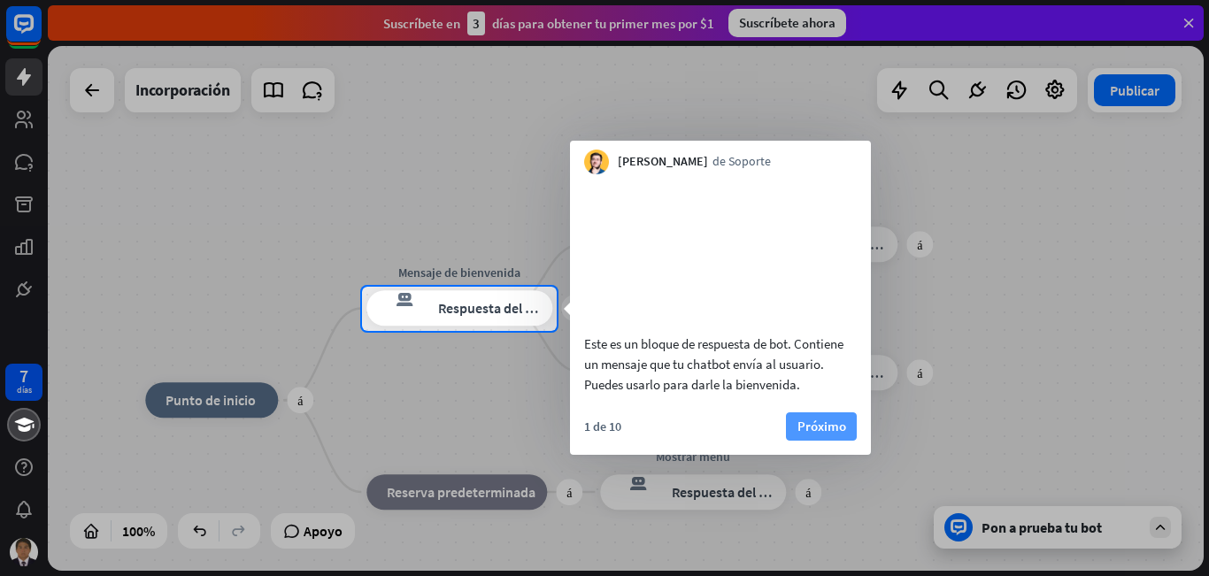
click at [810, 435] on font "Próximo" at bounding box center [822, 426] width 49 height 17
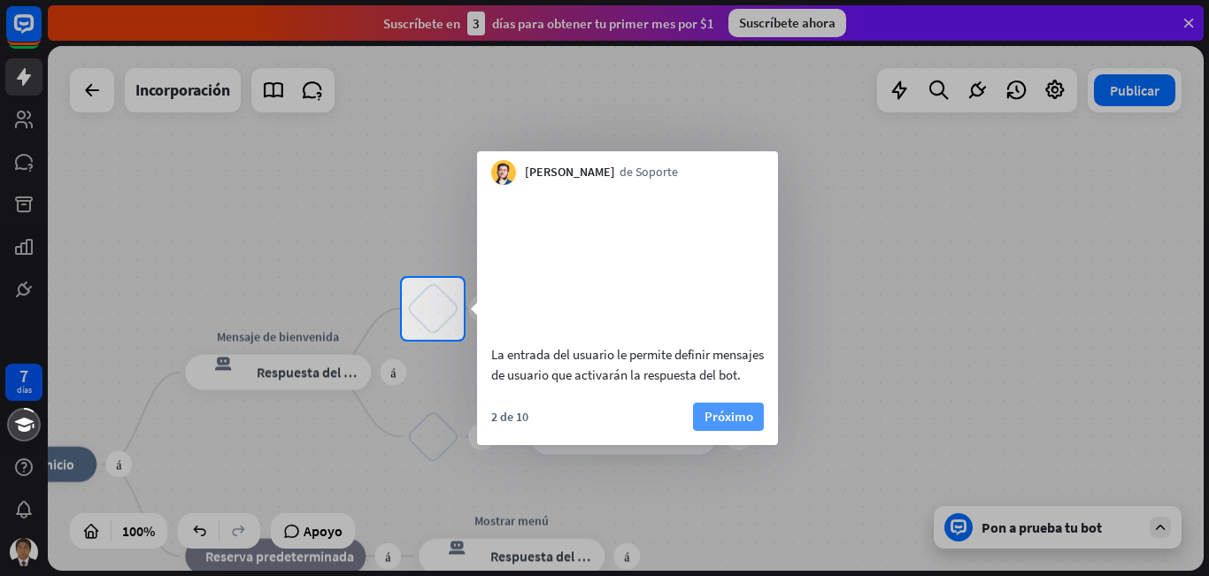
click at [726, 424] on font "Próximo" at bounding box center [729, 417] width 49 height 25
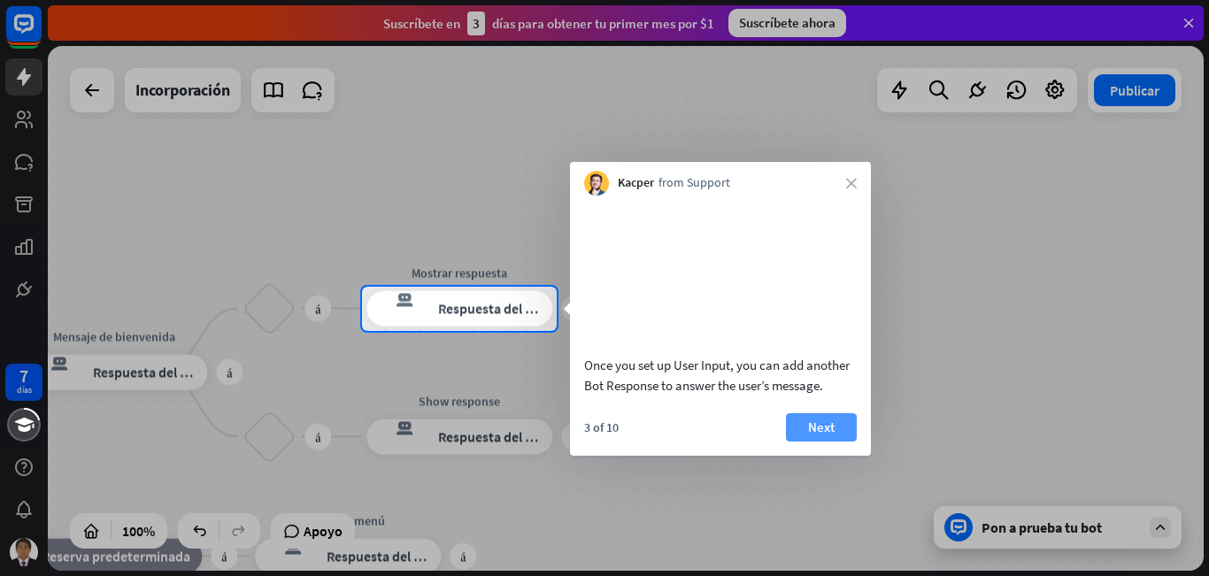
click at [811, 434] on button "Next" at bounding box center [821, 427] width 71 height 28
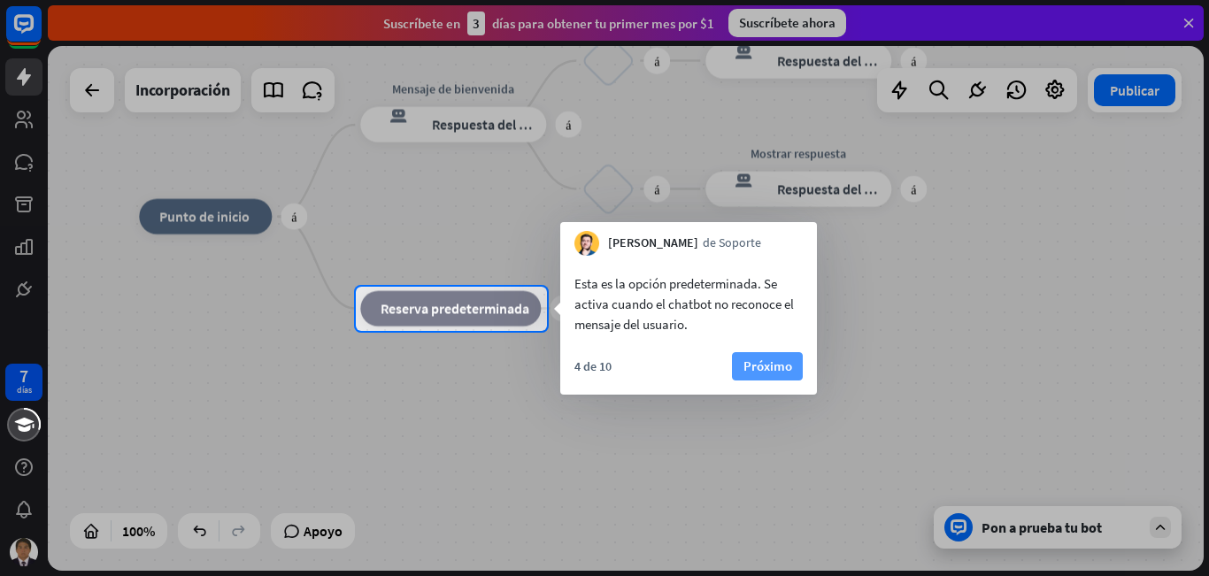
click at [768, 374] on font "Próximo" at bounding box center [768, 366] width 49 height 25
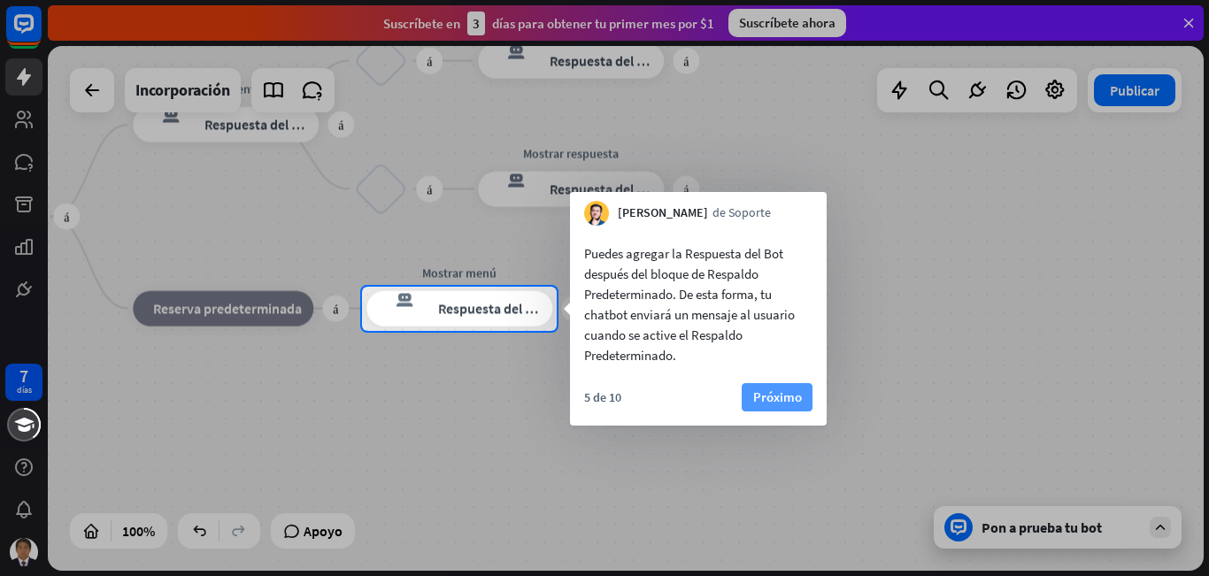
click at [768, 395] on font "Próximo" at bounding box center [777, 397] width 49 height 17
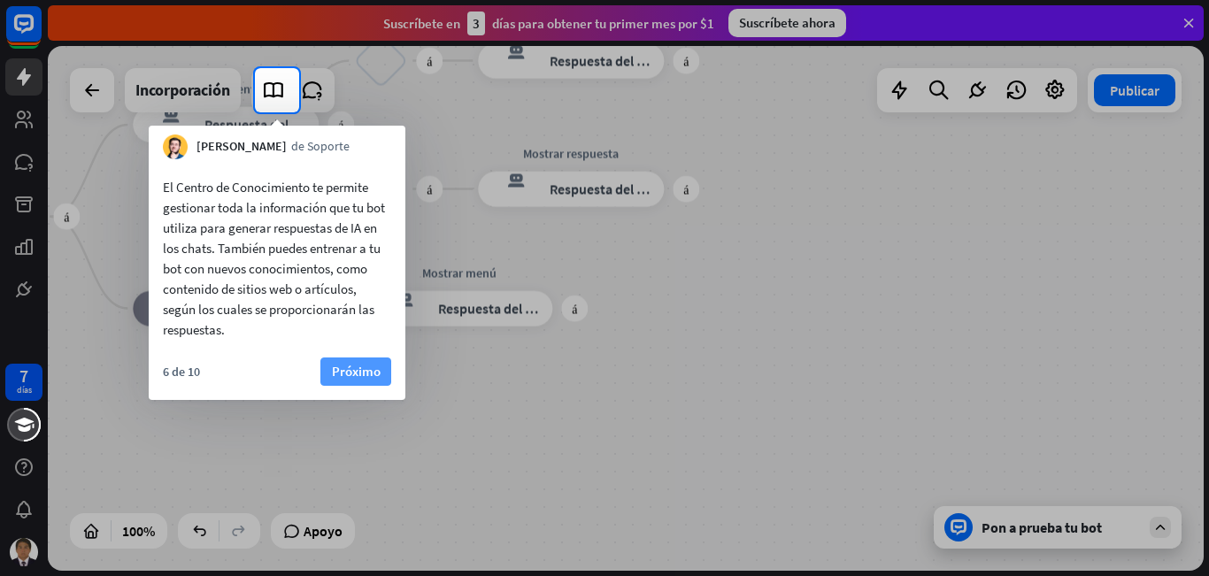
click at [375, 367] on font "Próximo" at bounding box center [356, 371] width 49 height 17
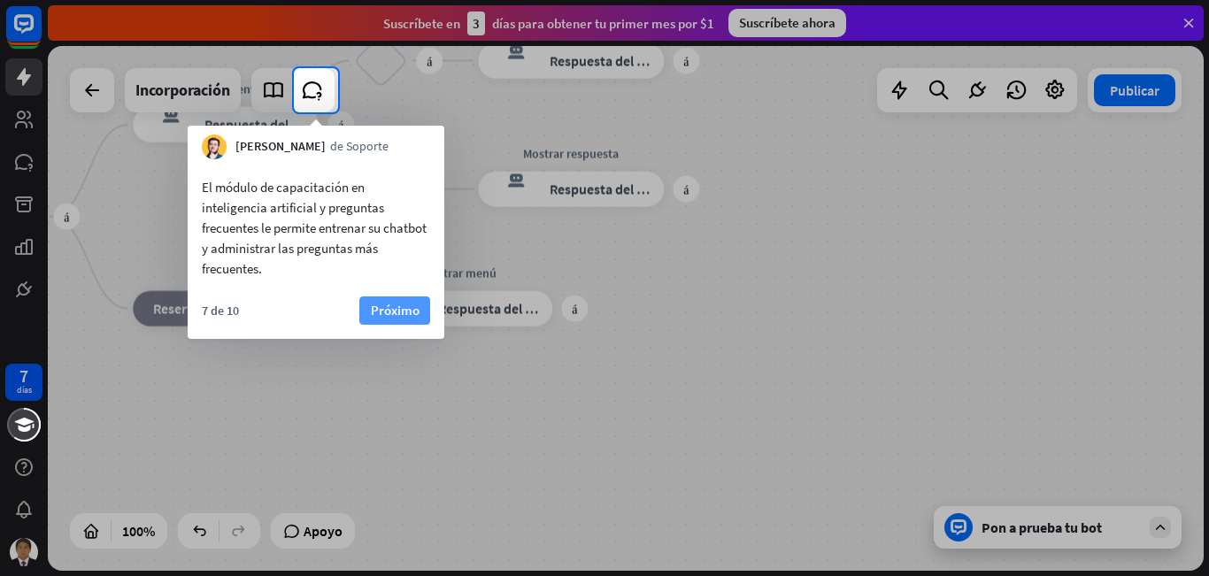
click at [384, 311] on font "Próximo" at bounding box center [395, 310] width 49 height 17
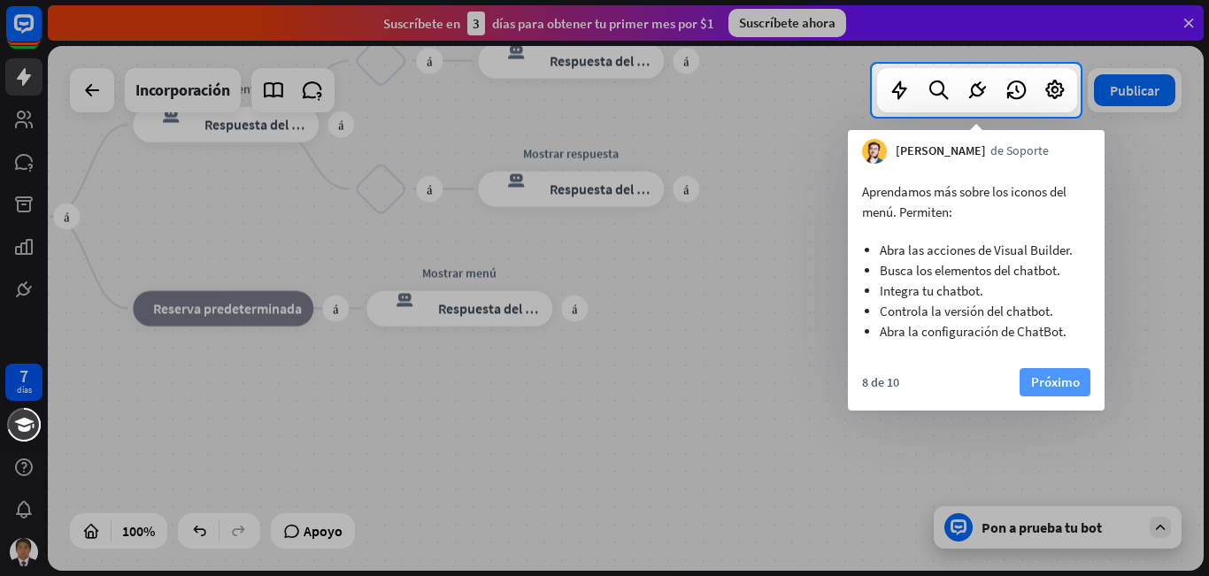
click at [1046, 382] on font "Próximo" at bounding box center [1055, 382] width 49 height 17
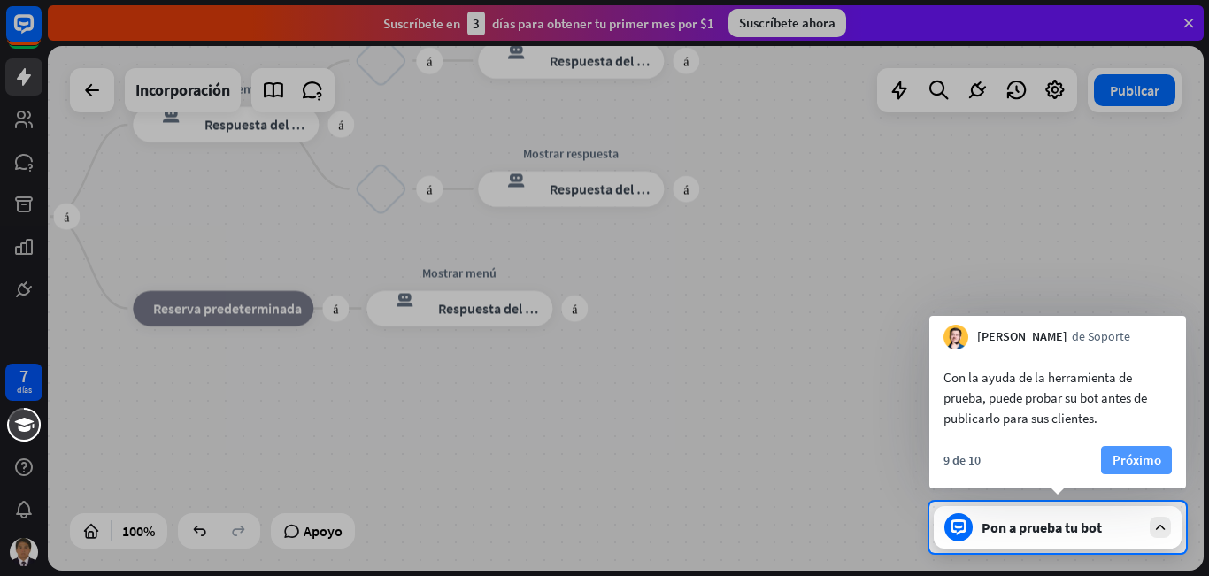
click at [1122, 460] on font "Próximo" at bounding box center [1137, 460] width 49 height 17
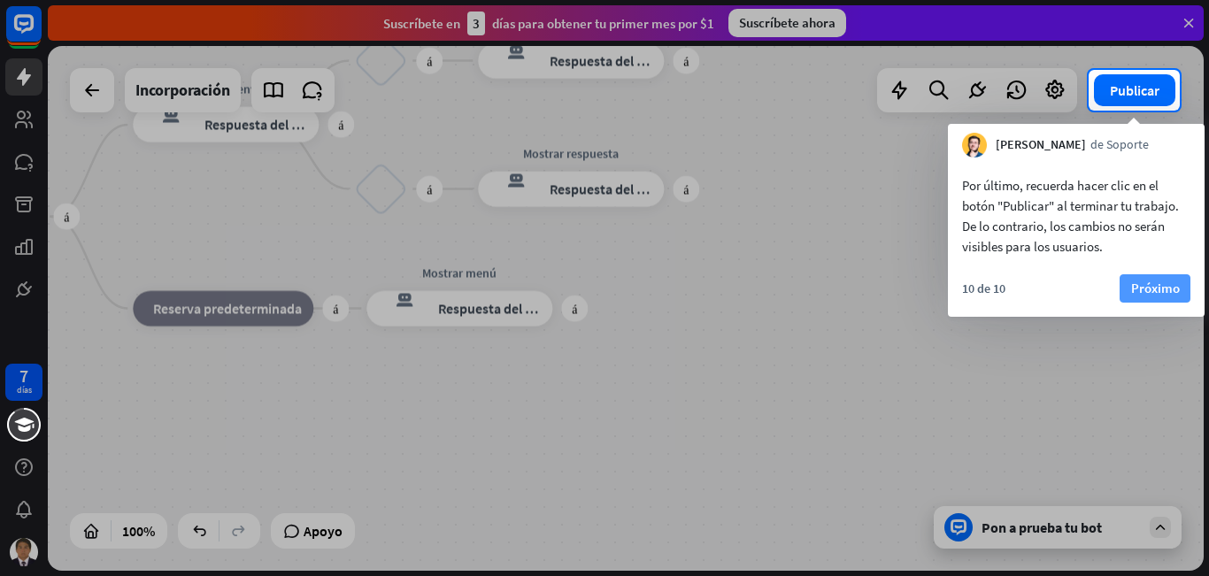
click at [1150, 289] on font "Próximo" at bounding box center [1155, 288] width 49 height 17
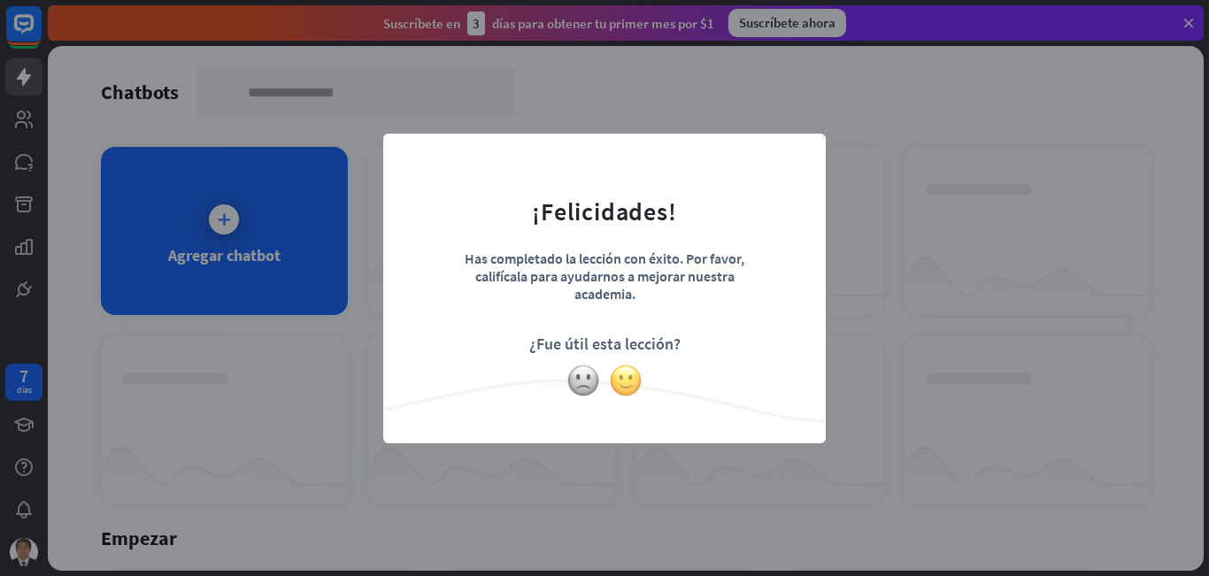
click at [624, 378] on img at bounding box center [626, 381] width 34 height 34
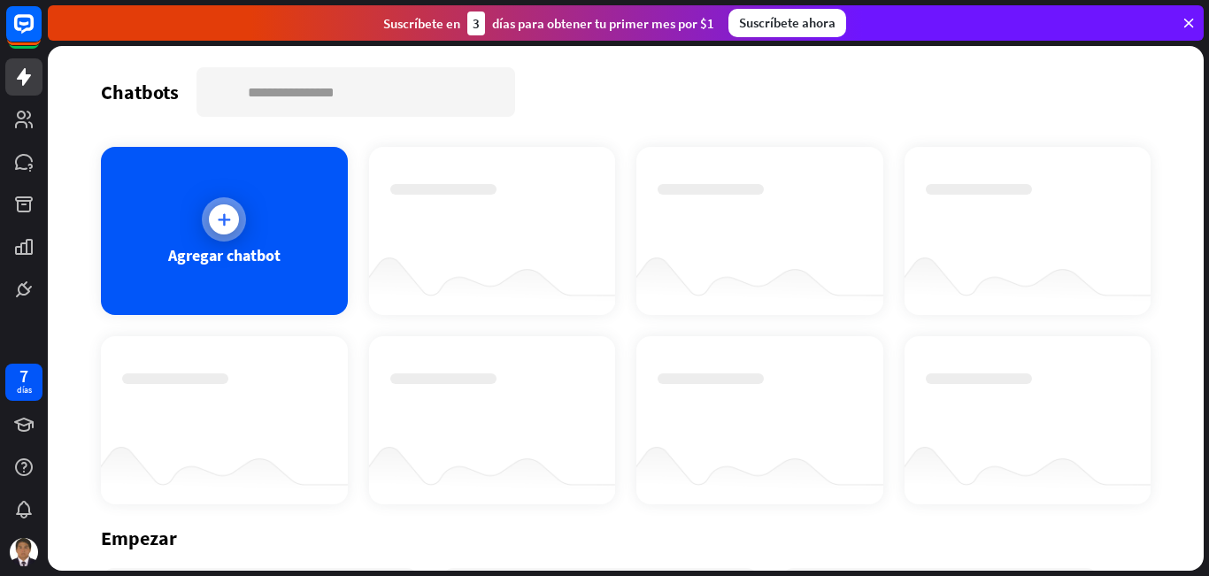
click at [226, 212] on icon at bounding box center [224, 220] width 18 height 18
